Goal: Find contact information: Find contact information

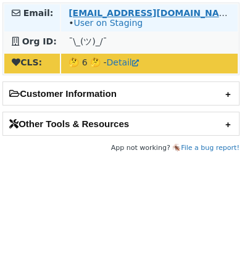
click at [105, 12] on strong "nakavyashree@titan.co.in" at bounding box center [153, 13] width 169 height 10
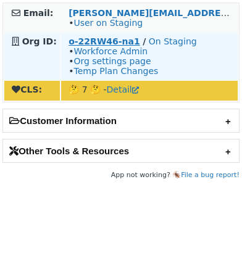
click at [100, 40] on strong "o-22RW46-na1" at bounding box center [105, 41] width 72 height 10
click at [101, 41] on strong "o-22RW46-na1" at bounding box center [105, 41] width 72 height 10
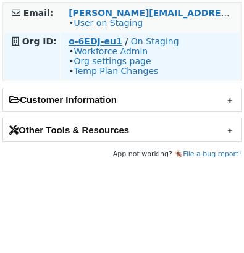
click at [101, 40] on strong "o-6EDJ-eu1" at bounding box center [96, 41] width 54 height 10
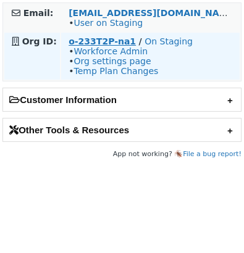
click at [85, 43] on strong "o-233T2P-na1" at bounding box center [102, 41] width 67 height 10
click at [82, 36] on strong "o-233T2P-na1" at bounding box center [102, 41] width 67 height 10
click at [111, 37] on strong "o-233T2P-na1" at bounding box center [102, 41] width 67 height 10
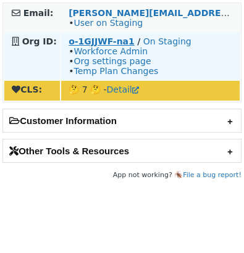
click at [72, 36] on strong "o-1GJJWF-na1" at bounding box center [102, 41] width 66 height 10
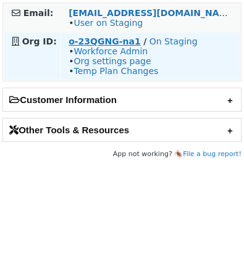
click at [95, 39] on strong "o-23QGNG-na1" at bounding box center [105, 41] width 72 height 10
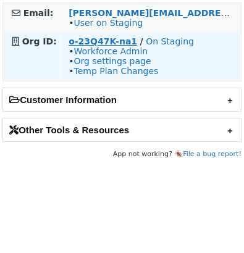
click at [114, 41] on strong "o-23Q47K-na1" at bounding box center [103, 41] width 69 height 10
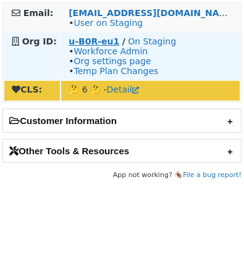
click at [93, 39] on strong "u-B0R-eu1" at bounding box center [94, 41] width 51 height 10
click at [102, 39] on strong "u-B0R-eu1" at bounding box center [94, 41] width 51 height 10
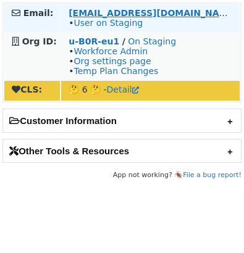
click at [92, 13] on strong "asahtarins@evolution.com" at bounding box center [153, 13] width 169 height 10
click at [125, 22] on link "User on Staging" at bounding box center [108, 23] width 69 height 10
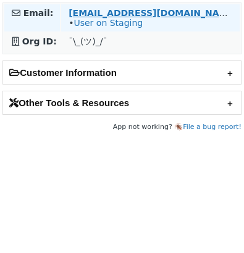
click at [121, 10] on strong "[EMAIL_ADDRESS][DOMAIN_NAME]" at bounding box center [153, 13] width 169 height 10
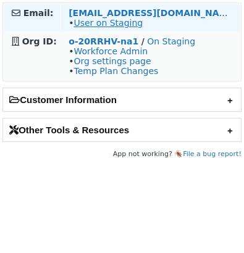
click at [86, 23] on link "User on Staging" at bounding box center [108, 23] width 69 height 10
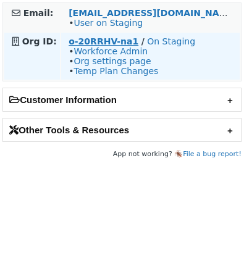
click at [110, 38] on strong "o-20RRHV-na1" at bounding box center [104, 41] width 70 height 10
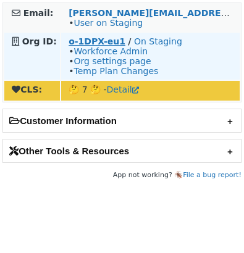
click at [107, 41] on strong "o-1DPX-eu1" at bounding box center [97, 41] width 57 height 10
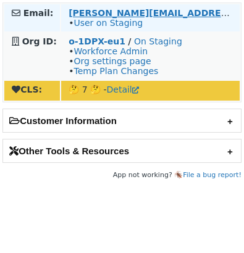
click at [115, 10] on strong "bernhard.bohn@myposter.de" at bounding box center [234, 13] width 330 height 10
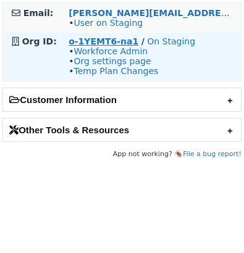
click at [105, 40] on strong "o-1YEMT6-na1" at bounding box center [104, 41] width 70 height 10
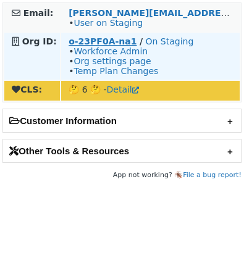
click at [80, 38] on strong "o-23PF0A-na1" at bounding box center [103, 41] width 68 height 10
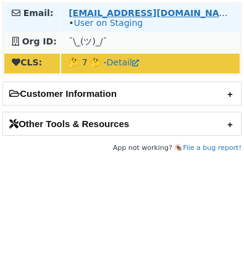
click at [78, 15] on strong "emckeeby@yext.com" at bounding box center [153, 13] width 169 height 10
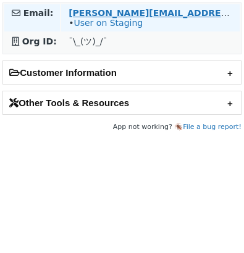
click at [124, 10] on strong "[PERSON_NAME][EMAIL_ADDRESS][DOMAIN_NAME]" at bounding box center [193, 13] width 249 height 10
click at [114, 18] on link "User on Staging" at bounding box center [108, 23] width 69 height 10
drag, startPoint x: 211, startPoint y: 12, endPoint x: 161, endPoint y: 12, distance: 49.4
click at [161, 12] on td "ana.mendesdearaujo@claro.com.br • User on Staging" at bounding box center [150, 17] width 179 height 27
copy strong "claro.com.br"
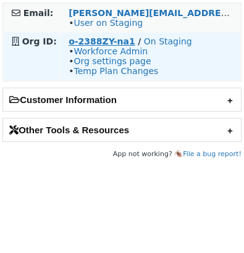
click at [84, 40] on strong "o-2388ZY-na1" at bounding box center [102, 41] width 67 height 10
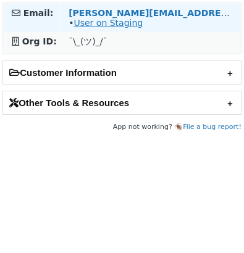
click at [111, 22] on link "User on Staging" at bounding box center [108, 23] width 69 height 10
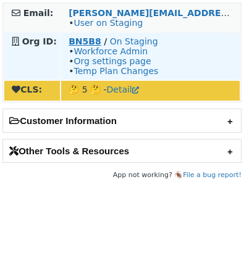
click at [77, 38] on strong "BN5B8" at bounding box center [85, 41] width 33 height 10
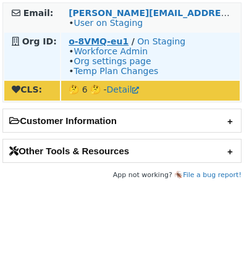
click at [86, 44] on strong "o-8VMQ-eu1" at bounding box center [99, 41] width 60 height 10
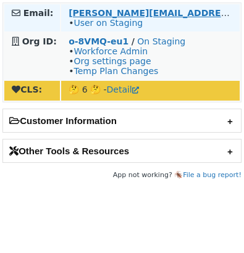
click at [100, 13] on strong "jennifer.bolger@ca.vu" at bounding box center [234, 13] width 330 height 10
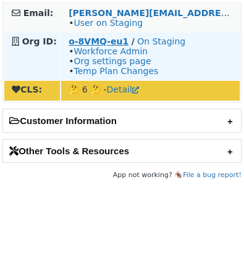
click at [104, 42] on strong "o-8VMQ-eu1" at bounding box center [99, 41] width 60 height 10
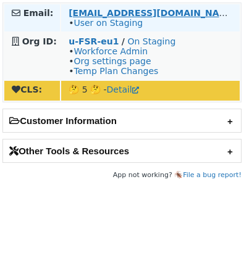
click at [108, 11] on strong "[EMAIL_ADDRESS][DOMAIN_NAME]" at bounding box center [153, 13] width 169 height 10
click at [88, 9] on strong "[EMAIL_ADDRESS][DOMAIN_NAME]" at bounding box center [153, 13] width 169 height 10
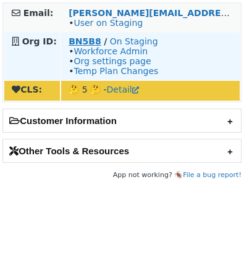
click at [79, 42] on strong "BN5B8" at bounding box center [85, 41] width 33 height 10
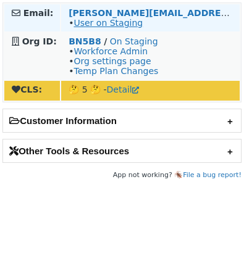
click at [104, 22] on link "User on Staging" at bounding box center [108, 23] width 69 height 10
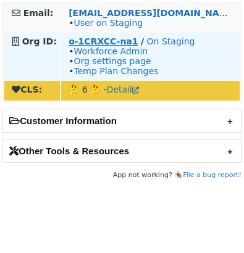
click at [97, 40] on strong "o-1CRXCC-na1" at bounding box center [103, 41] width 69 height 10
